Goal: Communication & Community: Share content

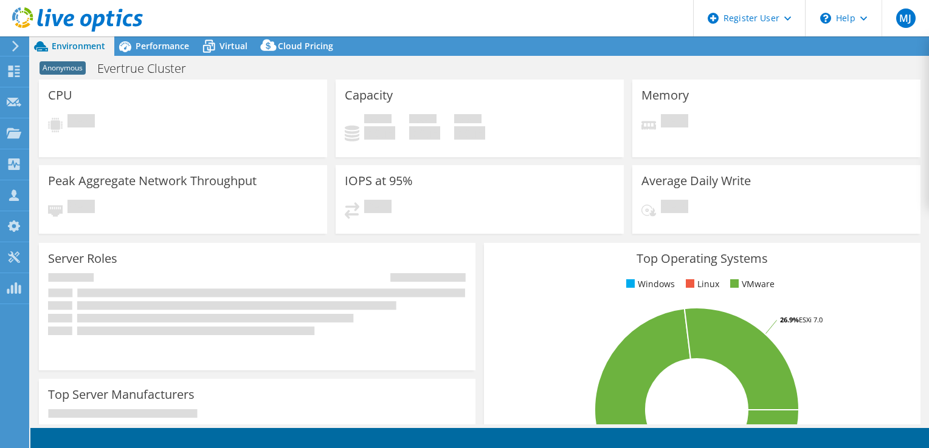
select select "USD"
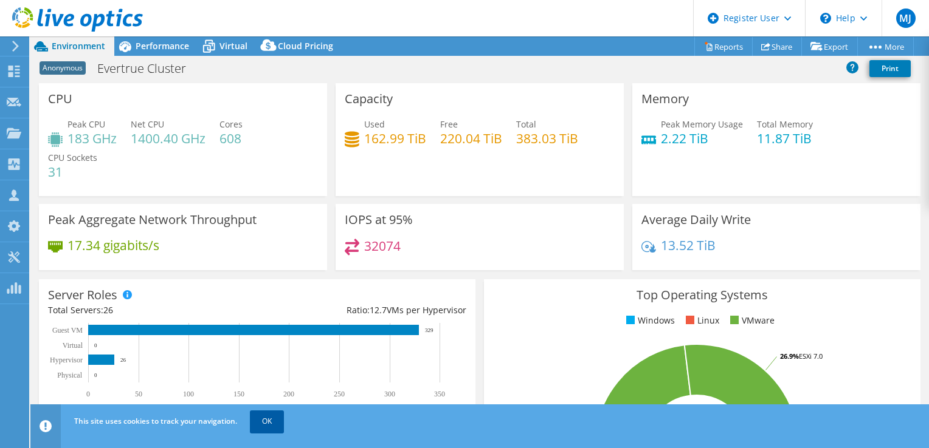
click at [275, 427] on link "OK" at bounding box center [267, 422] width 34 height 22
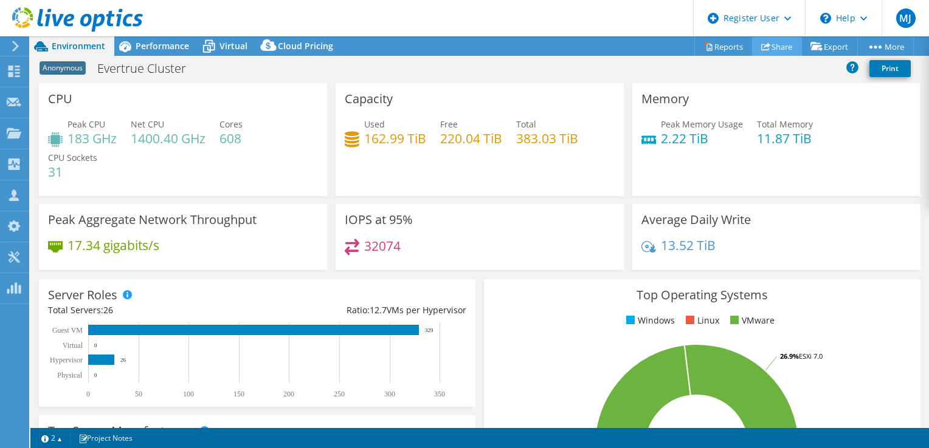
click at [770, 46] on link "Share" at bounding box center [777, 46] width 50 height 19
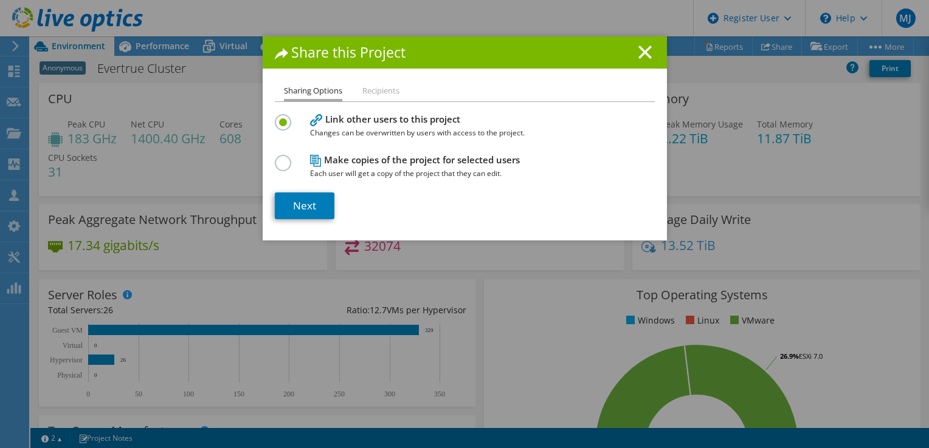
click at [385, 87] on li "Recipients" at bounding box center [380, 91] width 37 height 15
click at [639, 50] on line at bounding box center [645, 52] width 12 height 12
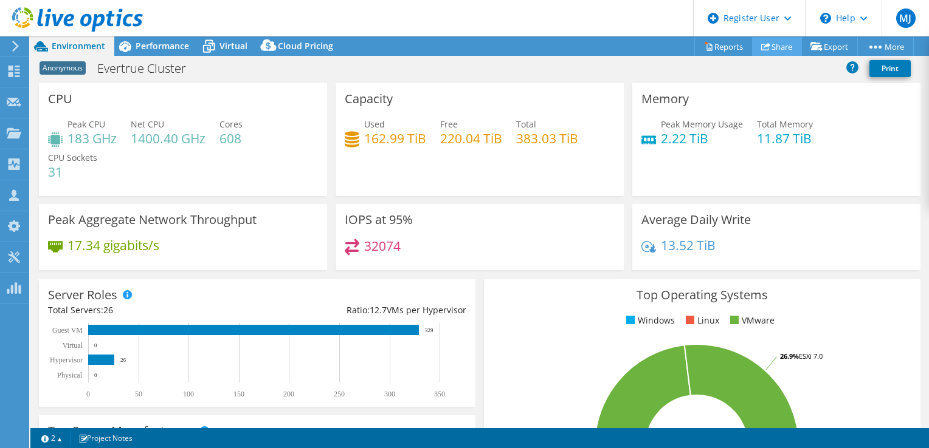
click at [753, 42] on link "Share" at bounding box center [777, 46] width 50 height 19
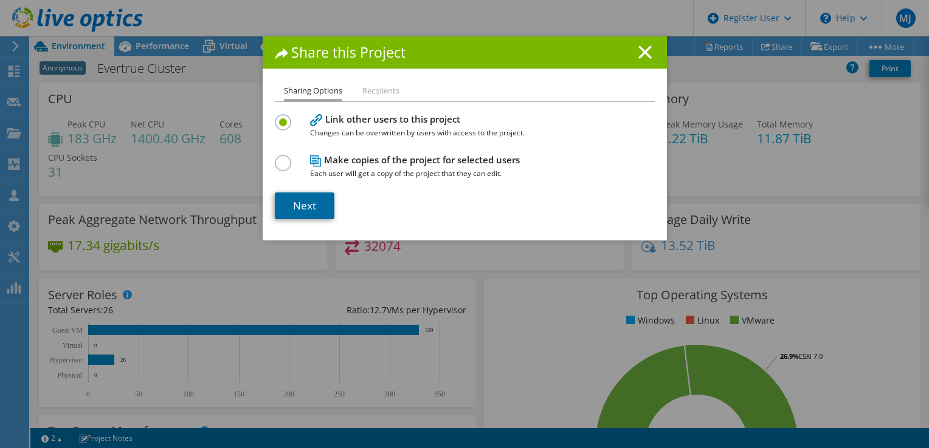
click at [320, 204] on link "Next" at bounding box center [305, 206] width 60 height 27
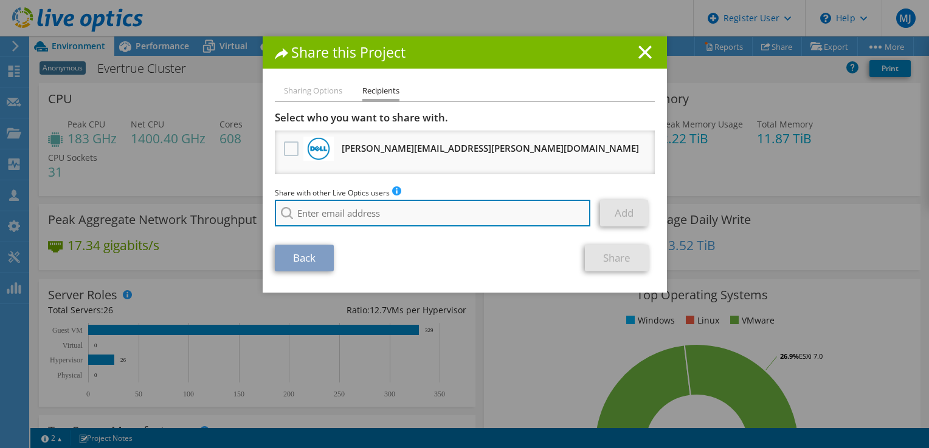
click at [346, 204] on input "search" at bounding box center [433, 213] width 316 height 27
click at [478, 210] on input "search" at bounding box center [433, 213] width 316 height 27
paste input "Sean.Singleton@dell.com"
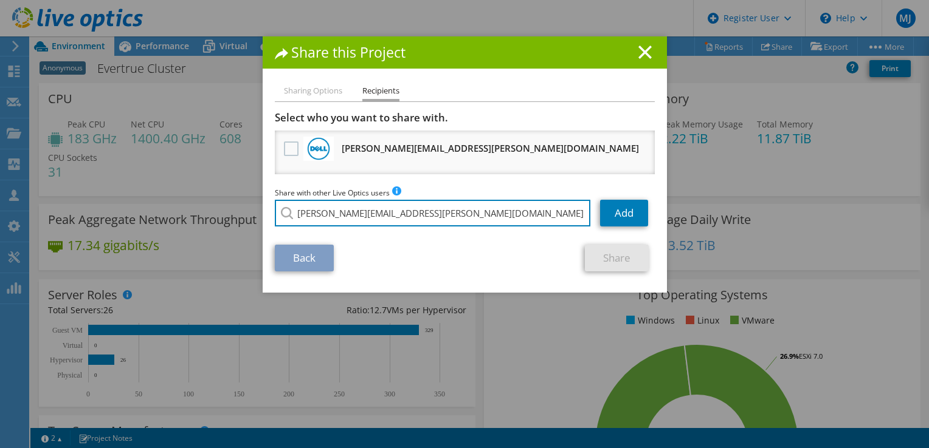
type input "Sean.Singleton@dell.com"
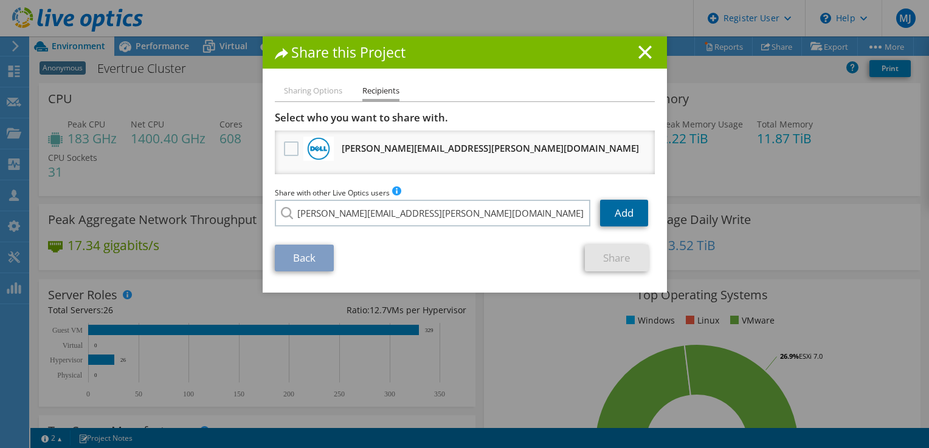
click at [614, 216] on link "Add" at bounding box center [624, 213] width 48 height 27
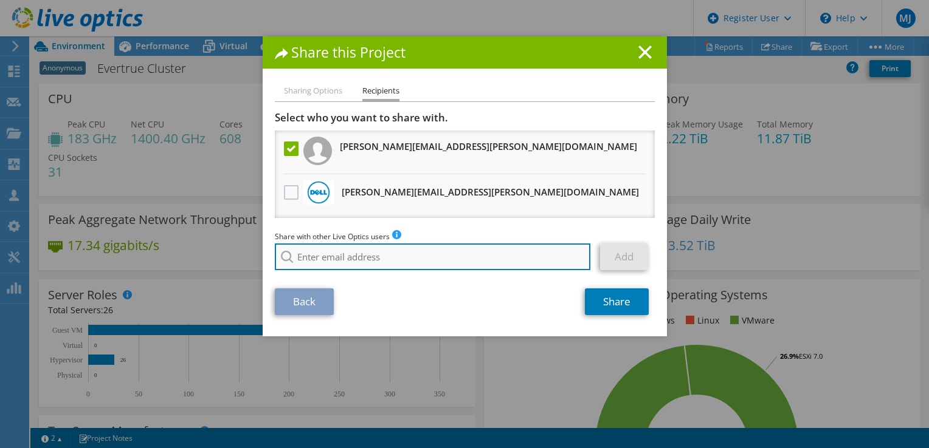
click at [453, 257] on input "search" at bounding box center [433, 257] width 316 height 27
paste input "Sean_Singleton@Dell.com"
type input "Sean_Singleton@Dell.com"
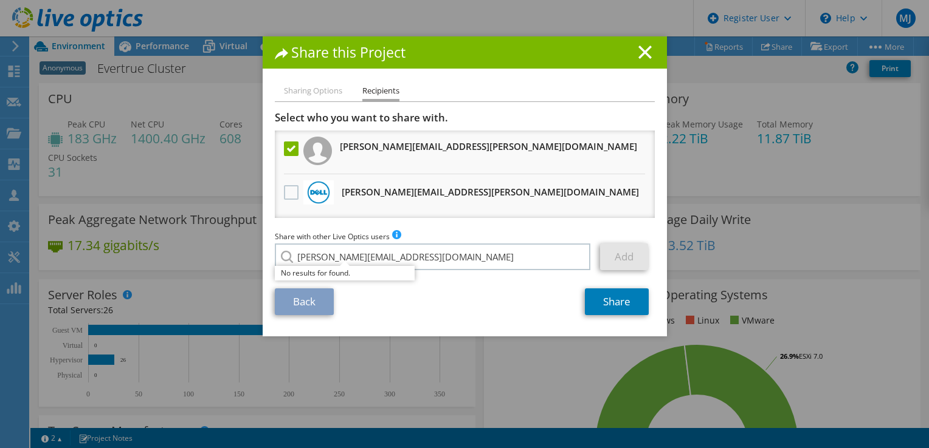
click at [544, 293] on div "Back Share" at bounding box center [465, 302] width 380 height 27
click at [600, 254] on link "Add" at bounding box center [624, 257] width 48 height 27
drag, startPoint x: 450, startPoint y: 256, endPoint x: 253, endPoint y: 246, distance: 196.6
click at [255, 246] on div "Share this Project Sharing Options Recipients Link other users to this project …" at bounding box center [464, 224] width 929 height 376
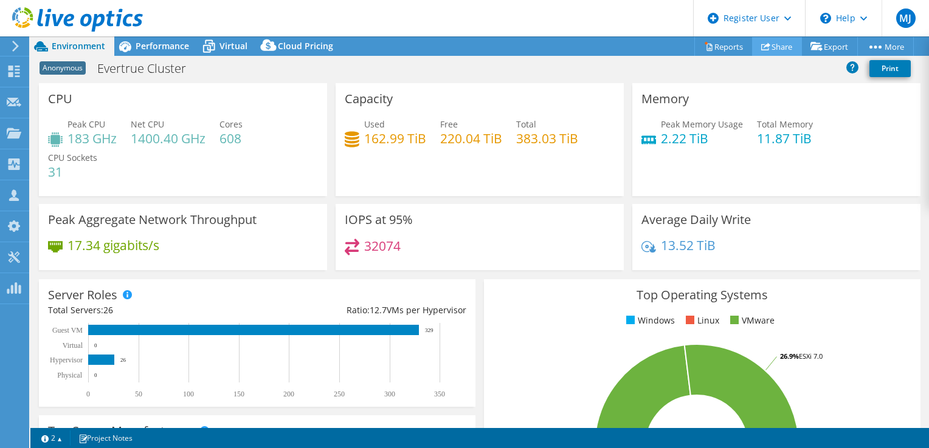
click at [781, 47] on link "Share" at bounding box center [777, 46] width 50 height 19
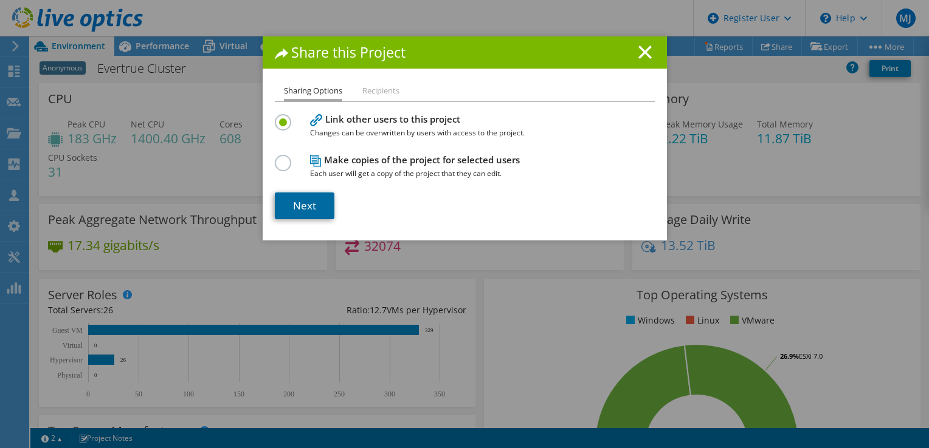
click at [288, 211] on link "Next" at bounding box center [305, 206] width 60 height 27
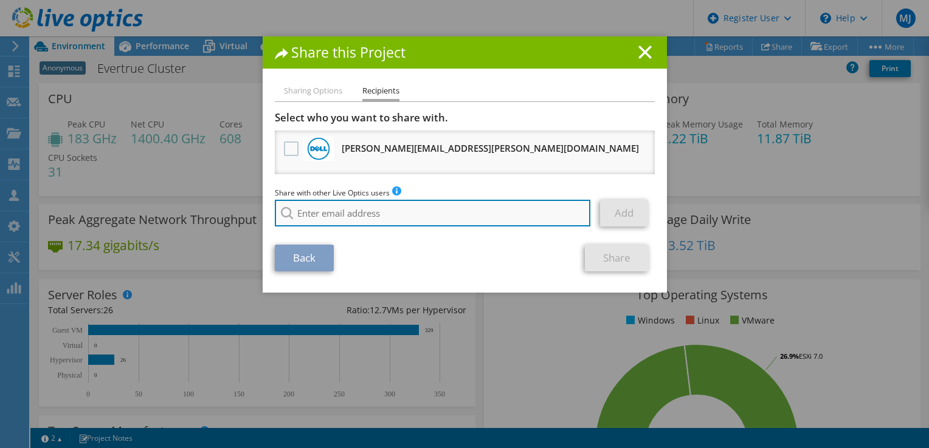
click at [351, 207] on input "search" at bounding box center [433, 213] width 316 height 27
click at [435, 211] on input "search" at bounding box center [433, 213] width 316 height 27
paste input "Sean.Singleton@dell.com"
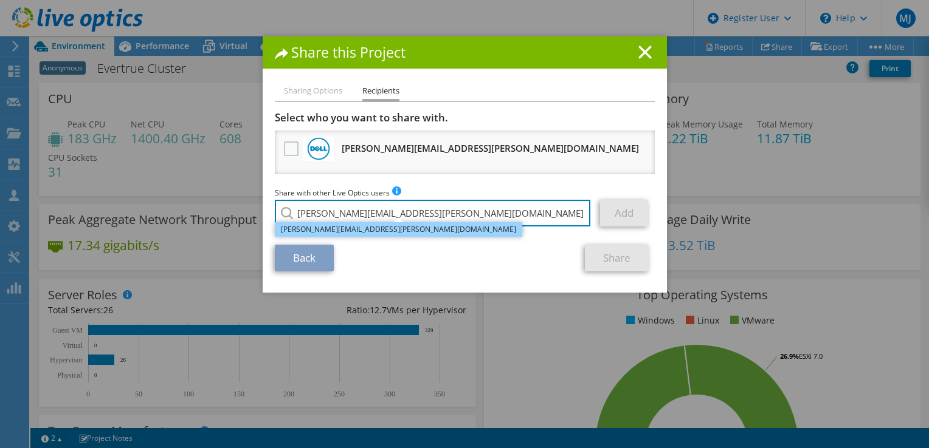
type input "Sean.Singleton@dell.com"
click at [363, 235] on li "Sean.Singleton@dell.com" at bounding box center [398, 229] width 247 height 15
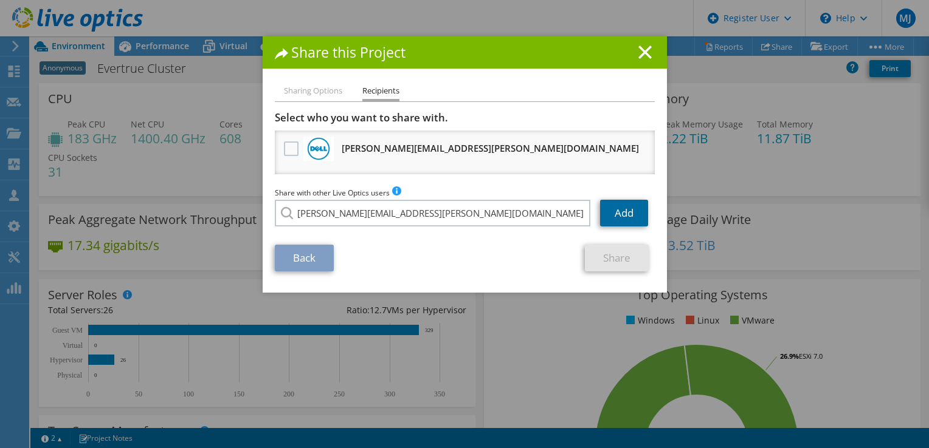
click at [602, 213] on link "Add" at bounding box center [624, 213] width 48 height 27
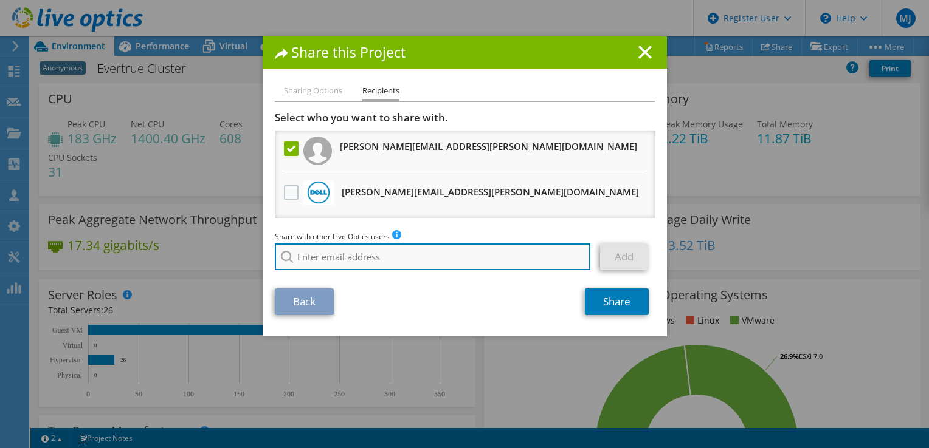
click at [394, 259] on input "search" at bounding box center [433, 257] width 316 height 27
click at [395, 256] on input "search" at bounding box center [433, 257] width 316 height 27
paste input "Kate.Core@Dell.com"
click at [315, 252] on input "Kate.Core@Dell.com" at bounding box center [433, 257] width 316 height 27
type input "Kate_Core@Dell.com"
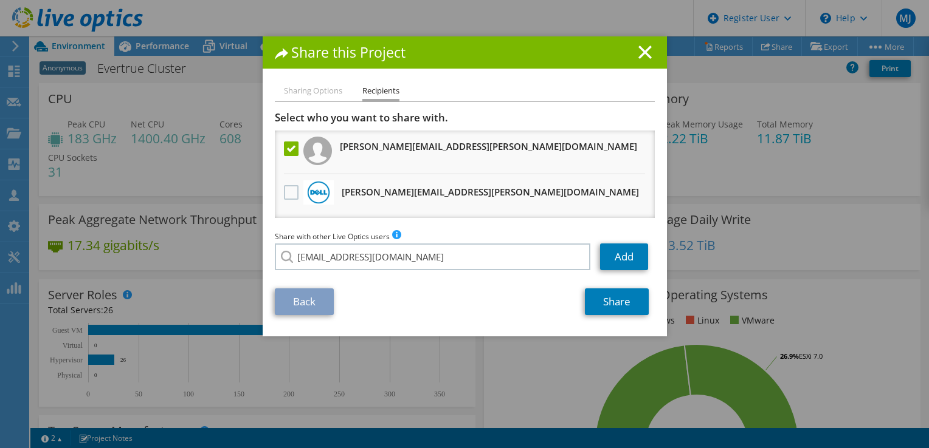
click at [336, 273] on li "Kate_Core@Dell.com" at bounding box center [345, 265] width 140 height 15
click at [622, 257] on link "Add" at bounding box center [624, 257] width 48 height 27
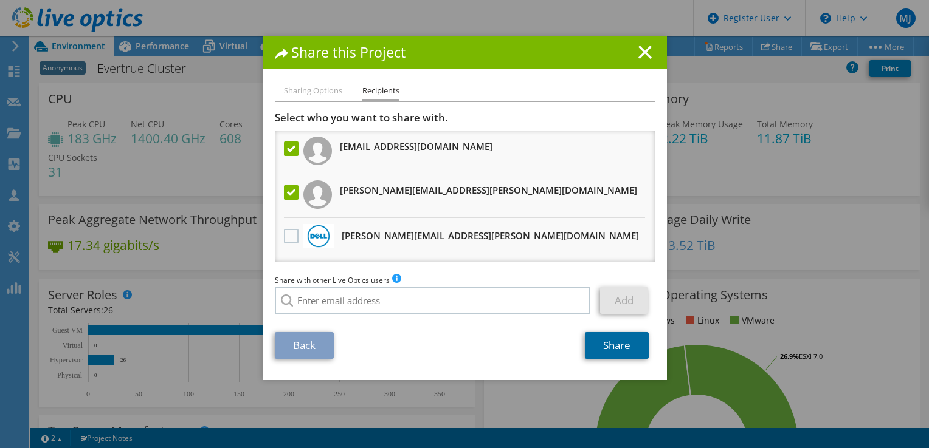
click at [596, 344] on link "Share" at bounding box center [617, 345] width 64 height 27
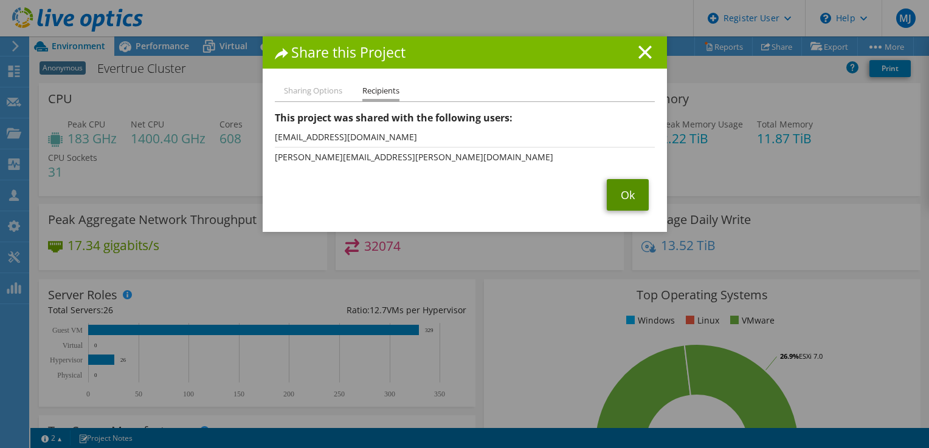
click at [616, 193] on link "Ok" at bounding box center [627, 195] width 42 height 32
